Goal: Register for event/course

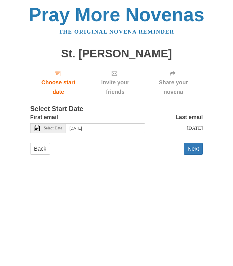
click at [59, 80] on span "Choose start date" at bounding box center [58, 87] width 45 height 19
click at [84, 127] on input "[DATE]" at bounding box center [105, 129] width 79 height 10
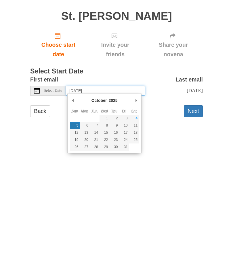
type input "[DATE]"
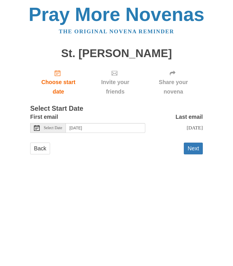
click at [196, 153] on button "Next" at bounding box center [193, 149] width 19 height 12
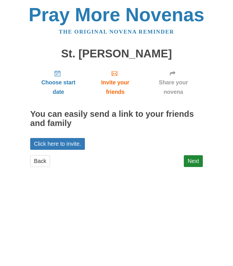
click at [47, 144] on link "Click here to invite." at bounding box center [57, 144] width 55 height 12
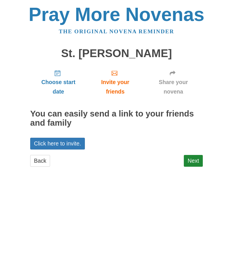
click at [192, 161] on link "Next" at bounding box center [193, 161] width 19 height 12
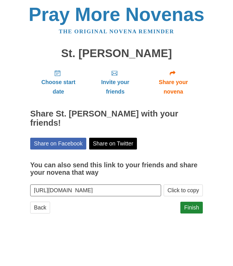
click at [193, 206] on link "Finish" at bounding box center [191, 208] width 22 height 12
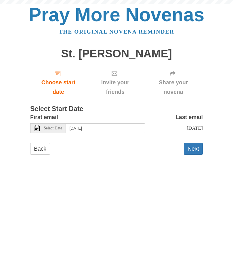
scroll to position [0, 0]
